Goal: Task Accomplishment & Management: Complete application form

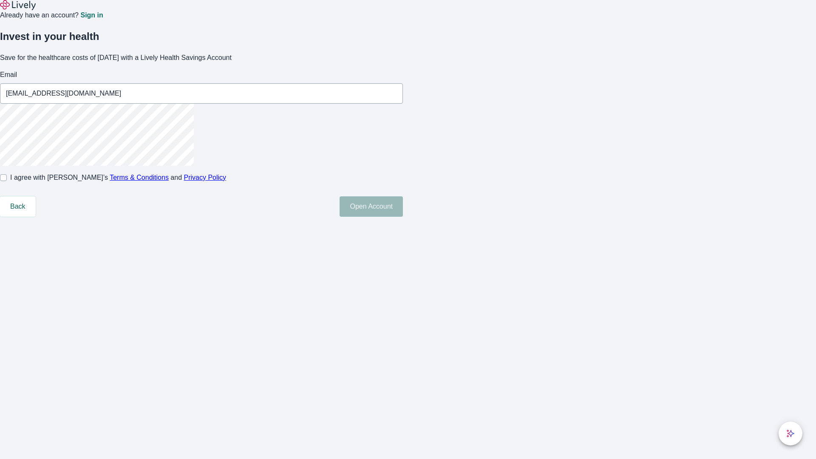
click at [7, 181] on input "I agree with Lively’s Terms & Conditions and Privacy Policy" at bounding box center [3, 177] width 7 height 7
checkbox input "true"
click at [403, 217] on button "Open Account" at bounding box center [371, 206] width 63 height 20
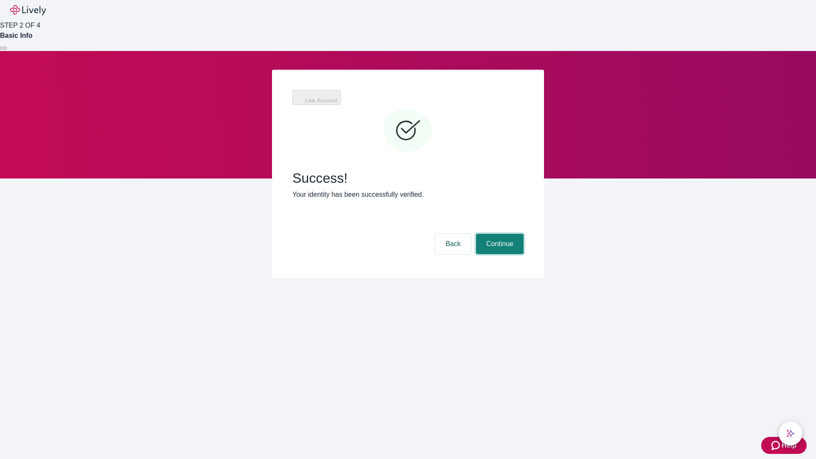
click at [499, 234] on button "Continue" at bounding box center [500, 244] width 48 height 20
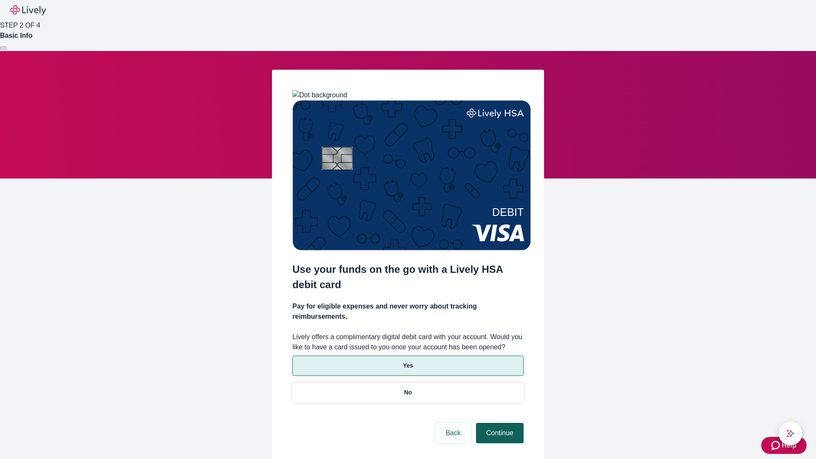
click at [408, 361] on p "Yes" at bounding box center [408, 365] width 10 height 9
click at [499, 423] on button "Continue" at bounding box center [500, 433] width 48 height 20
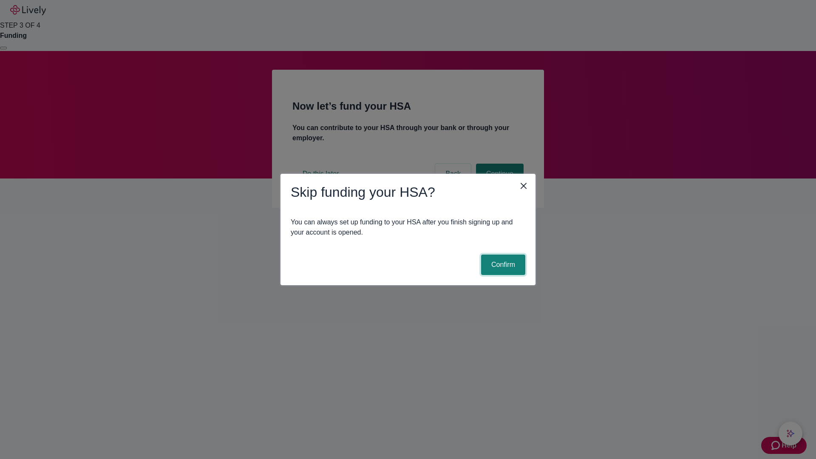
click at [502, 265] on button "Confirm" at bounding box center [503, 265] width 44 height 20
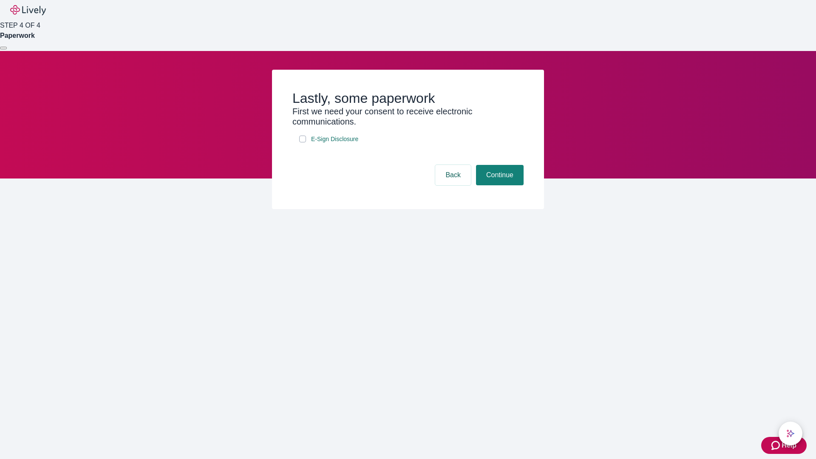
click at [303, 142] on input "E-Sign Disclosure" at bounding box center [302, 139] width 7 height 7
checkbox input "true"
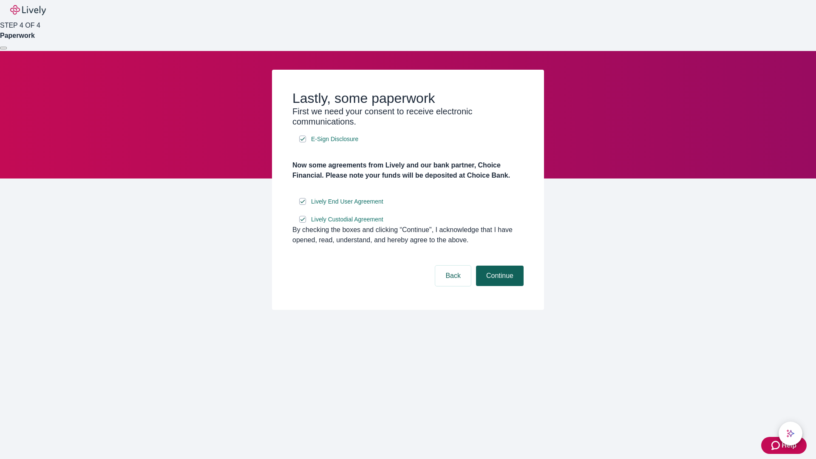
click at [499, 286] on button "Continue" at bounding box center [500, 276] width 48 height 20
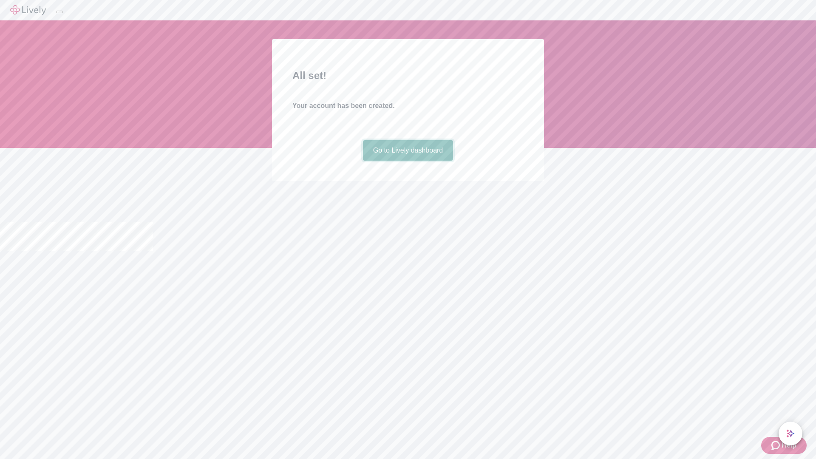
click at [408, 161] on link "Go to Lively dashboard" at bounding box center [408, 150] width 91 height 20
